Goal: Task Accomplishment & Management: Complete application form

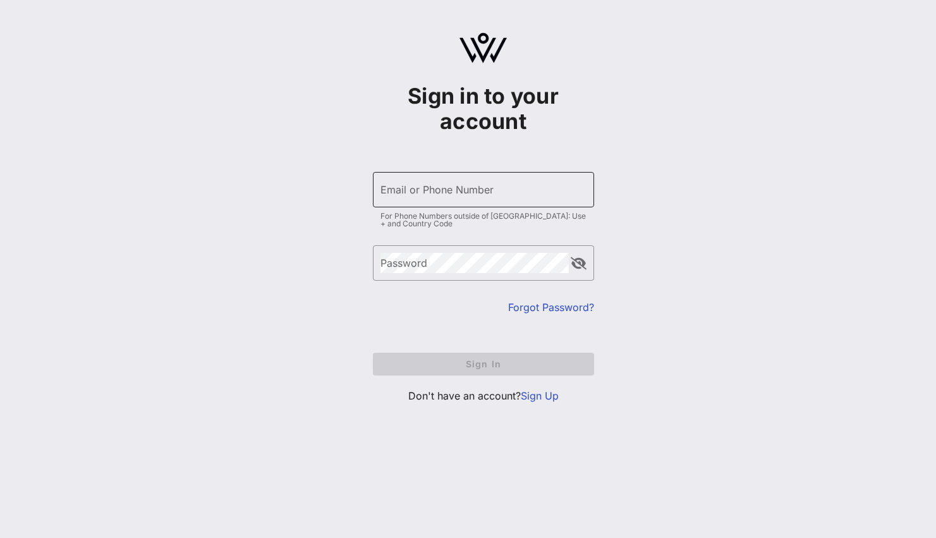
click at [474, 192] on div "Email or Phone Number" at bounding box center [484, 189] width 206 height 35
drag, startPoint x: 788, startPoint y: 343, endPoint x: 737, endPoint y: 365, distance: 55.8
click at [788, 343] on div "Sign in to your account ​ Email or Phone Number For Phone Numbers outside of [G…" at bounding box center [483, 223] width 906 height 446
click at [541, 396] on link "Sign Up" at bounding box center [540, 395] width 38 height 13
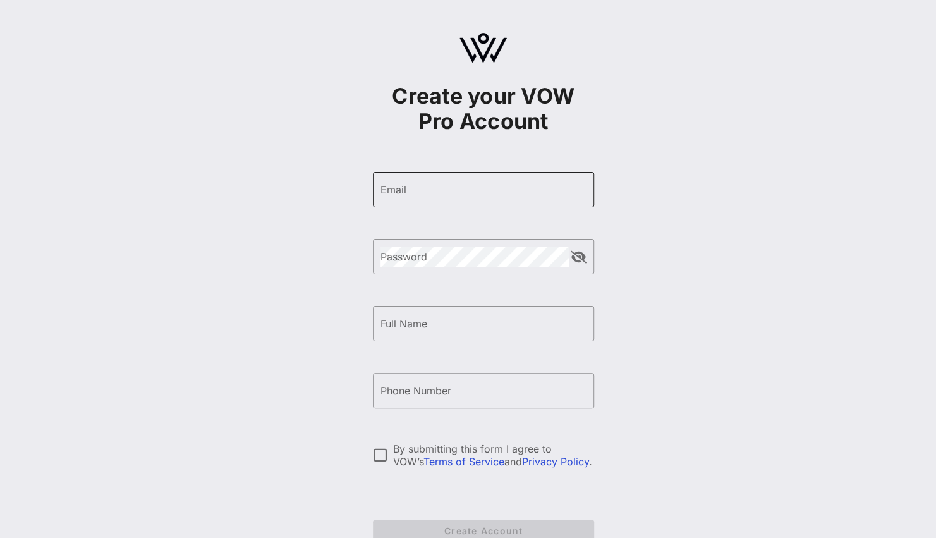
click at [447, 183] on input "Email" at bounding box center [484, 190] width 206 height 20
type input "[EMAIL_ADDRESS][DOMAIN_NAME]"
click at [403, 267] on div "Password" at bounding box center [475, 256] width 188 height 35
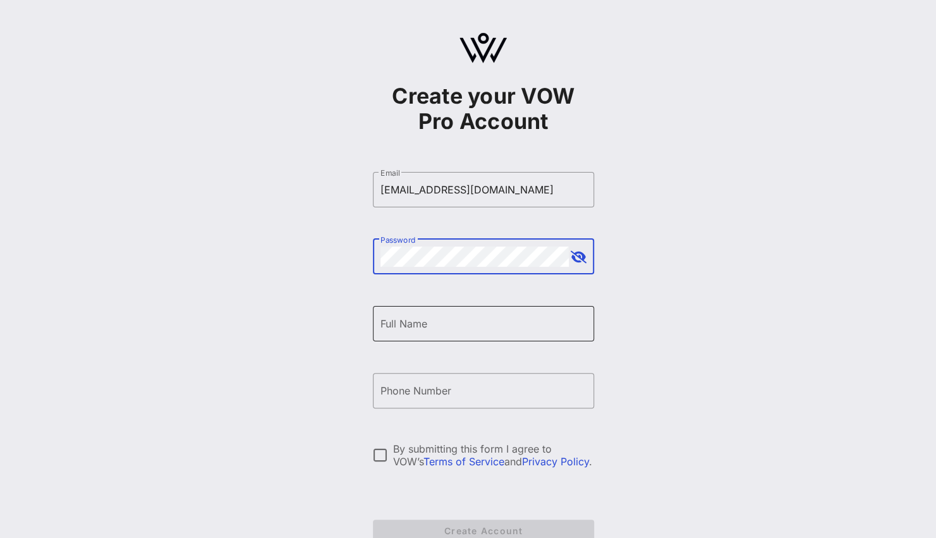
click at [413, 317] on div "Full Name" at bounding box center [484, 323] width 206 height 35
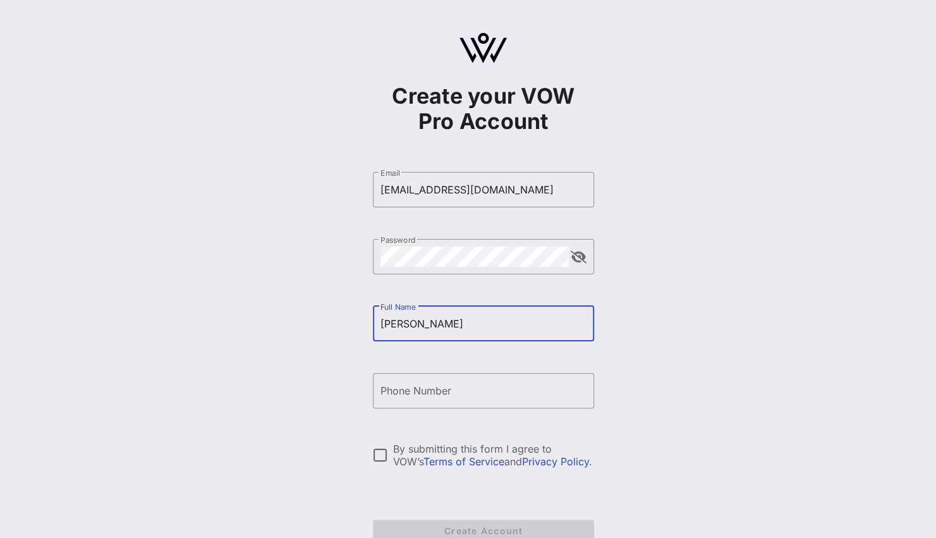
type input "[PERSON_NAME]"
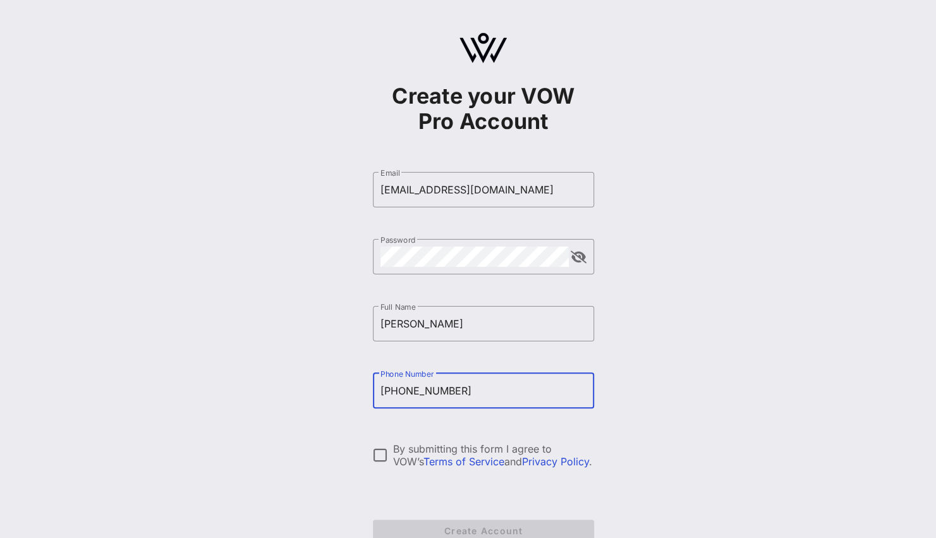
scroll to position [75, 0]
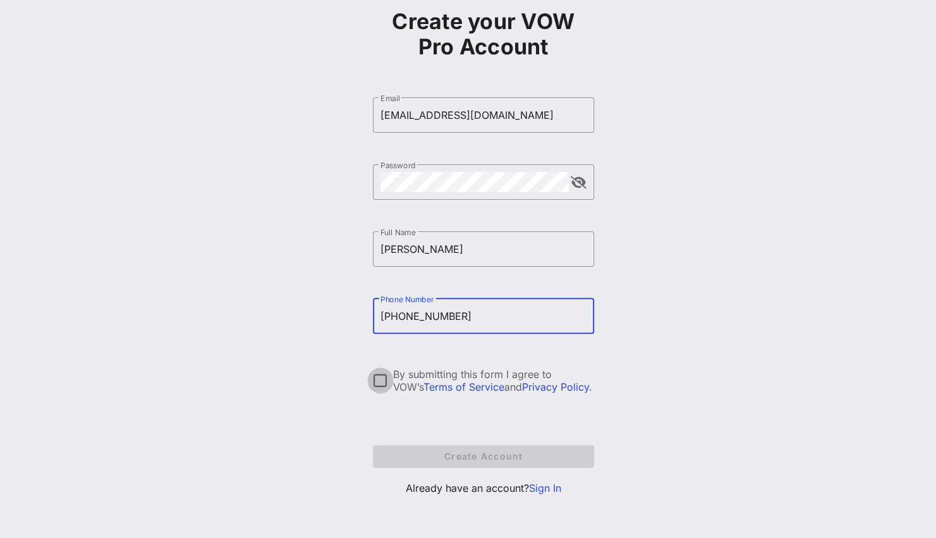
type input "[PHONE_NUMBER]"
click at [384, 382] on div at bounding box center [380, 380] width 21 height 21
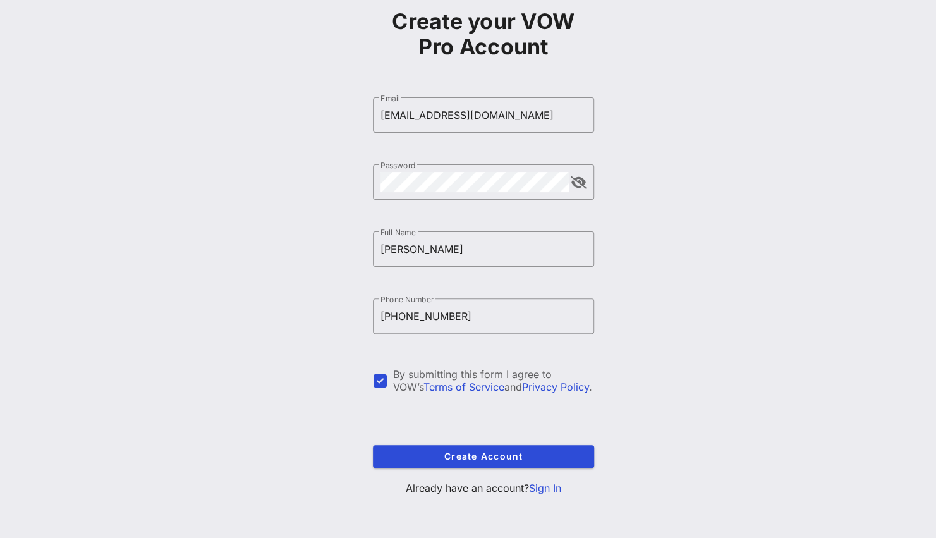
click at [436, 467] on form "​ Email [EMAIL_ADDRESS][DOMAIN_NAME] ​ Password ​ Full Name [PERSON_NAME] ​ Pho…" at bounding box center [483, 283] width 221 height 396
click at [425, 459] on span "Create Account" at bounding box center [483, 456] width 201 height 11
